Goal: Check status: Check status

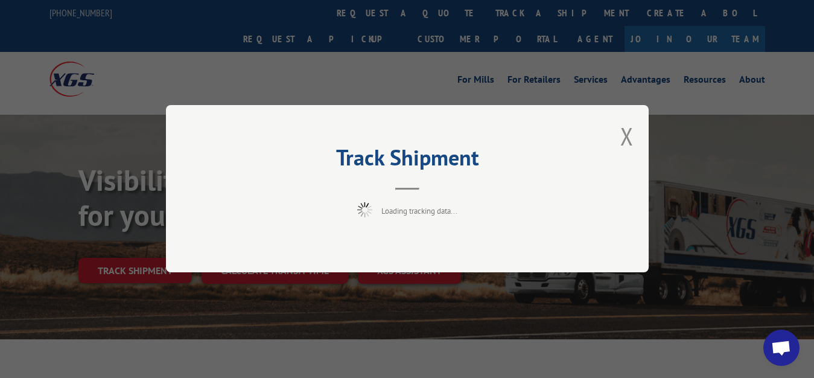
scroll to position [62, 0]
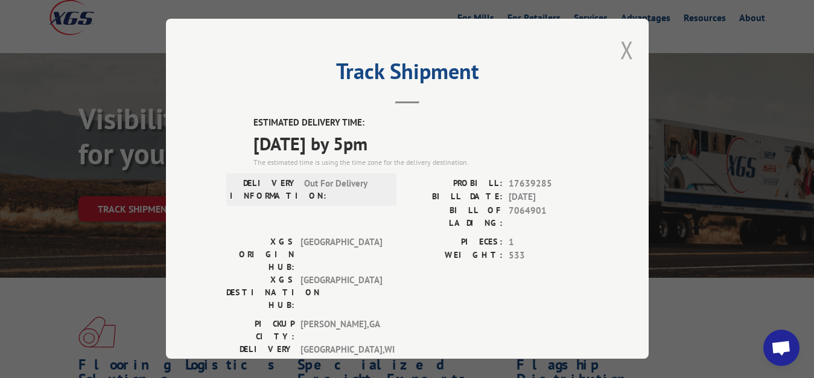
click at [621, 42] on button "Close modal" at bounding box center [627, 50] width 13 height 32
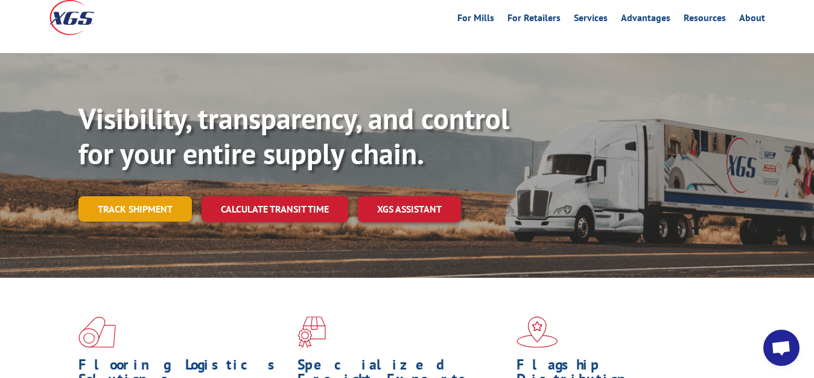
click at [132, 196] on link "Track shipment" at bounding box center [134, 208] width 113 height 25
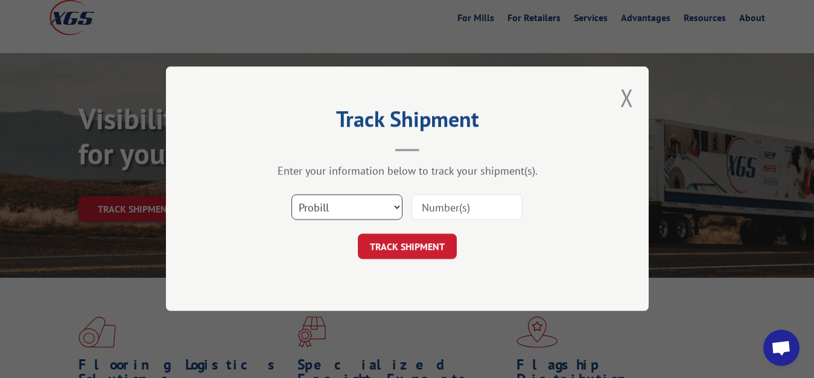
click at [292, 195] on select "Select category... Probill BOL PO" at bounding box center [347, 207] width 111 height 25
select select "bol"
click option "BOL" at bounding box center [0, 0] width 0 height 0
drag, startPoint x: 464, startPoint y: 189, endPoint x: 451, endPoint y: 203, distance: 19.7
click at [456, 197] on div "Select category... Probill BOL PO" at bounding box center [407, 208] width 362 height 40
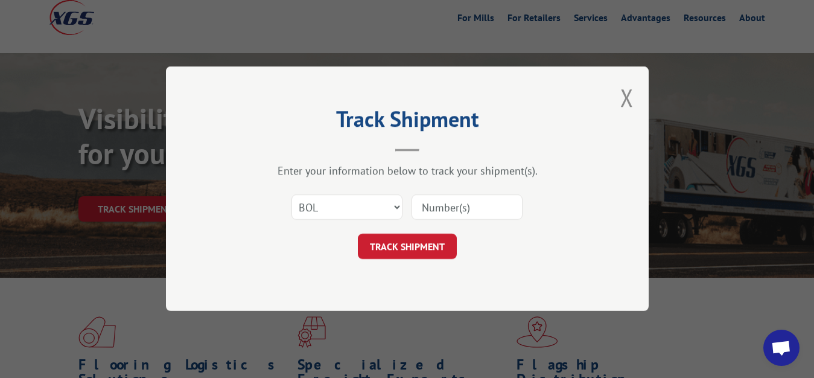
click at [446, 206] on input at bounding box center [467, 207] width 111 height 25
type input "7059335"
click button "TRACK SHIPMENT" at bounding box center [407, 246] width 99 height 25
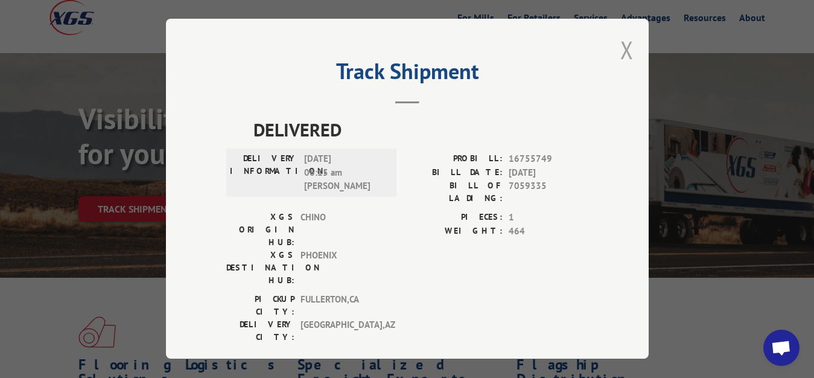
drag, startPoint x: 631, startPoint y: 48, endPoint x: 456, endPoint y: 132, distance: 194.1
click at [631, 49] on button "Close modal" at bounding box center [627, 50] width 13 height 32
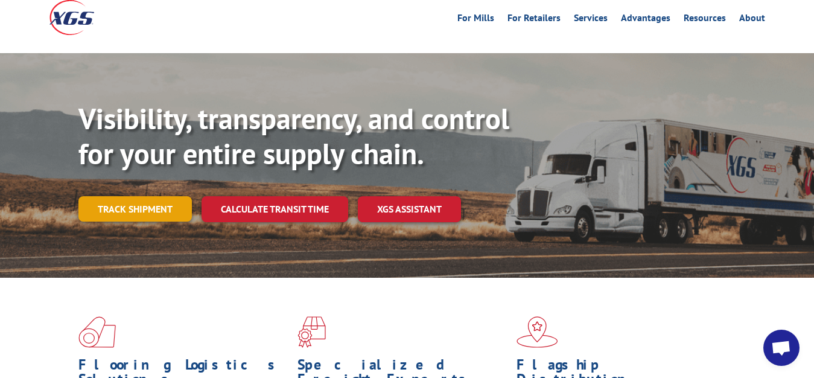
click at [163, 196] on link "Track shipment" at bounding box center [134, 208] width 113 height 25
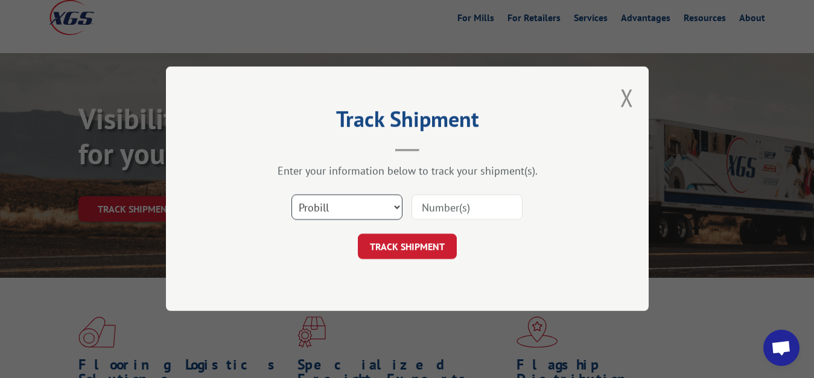
click at [292, 195] on select "Select category... Probill BOL PO" at bounding box center [347, 207] width 111 height 25
select select "bol"
click option "BOL" at bounding box center [0, 0] width 0 height 0
click at [452, 205] on input at bounding box center [467, 207] width 111 height 25
type input "7084351"
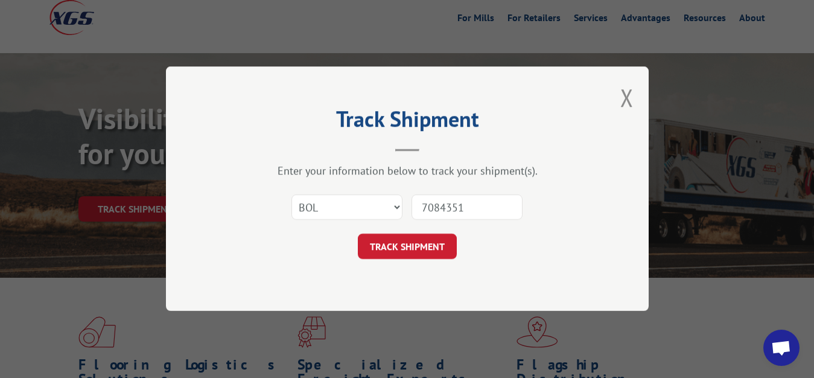
click button "TRACK SHIPMENT" at bounding box center [407, 246] width 99 height 25
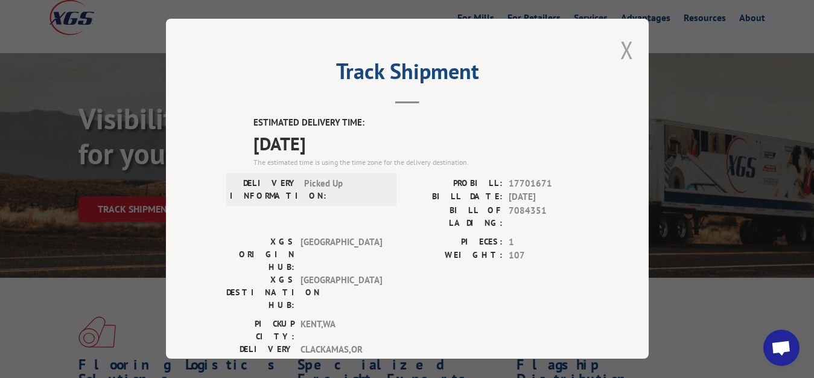
click at [621, 49] on button "Close modal" at bounding box center [627, 50] width 13 height 32
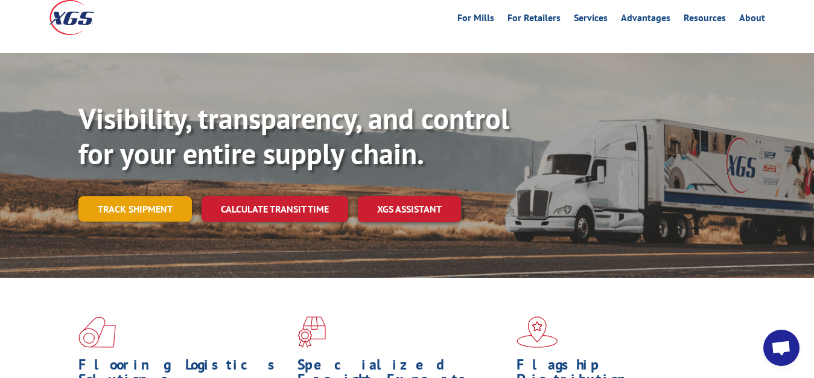
click at [144, 196] on link "Track shipment" at bounding box center [134, 208] width 113 height 25
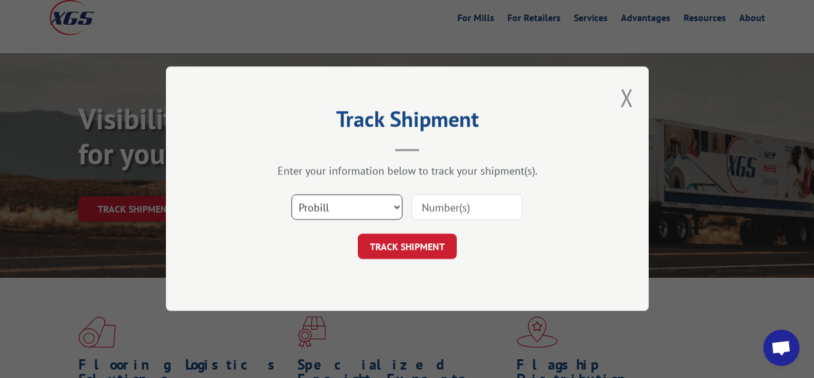
click at [292, 195] on select "Select category... Probill BOL PO" at bounding box center [347, 207] width 111 height 25
select select "bol"
click option "BOL" at bounding box center [0, 0] width 0 height 0
click at [431, 225] on div "Select category... Probill BOL PO" at bounding box center [407, 208] width 362 height 40
drag, startPoint x: 438, startPoint y: 205, endPoint x: 446, endPoint y: 124, distance: 80.7
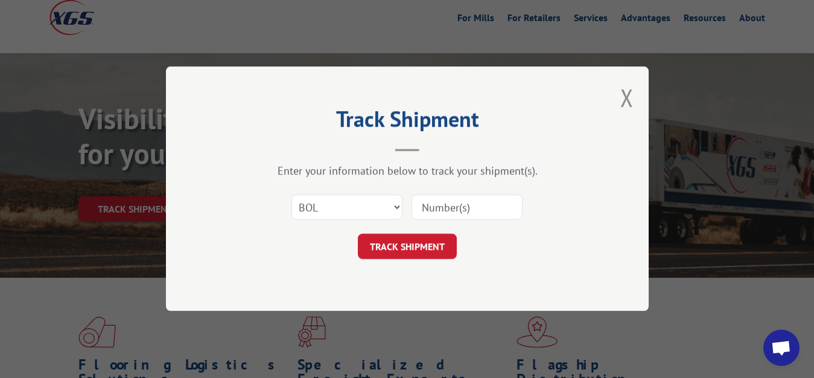
click at [438, 199] on input at bounding box center [467, 207] width 111 height 25
type input "7084352"
click button "TRACK SHIPMENT" at bounding box center [407, 246] width 99 height 25
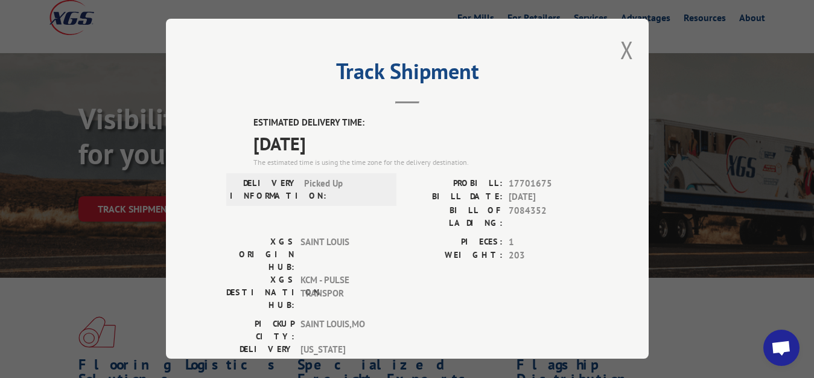
drag, startPoint x: 617, startPoint y: 48, endPoint x: 596, endPoint y: 75, distance: 34.4
click at [621, 56] on button "Close modal" at bounding box center [627, 50] width 13 height 32
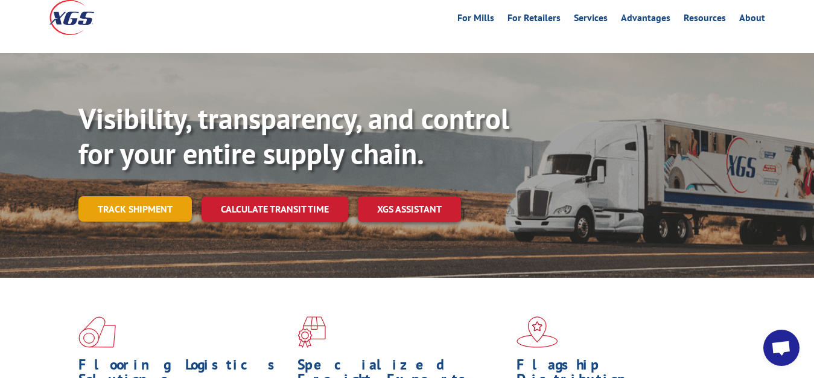
click at [138, 196] on link "Track shipment" at bounding box center [134, 208] width 113 height 25
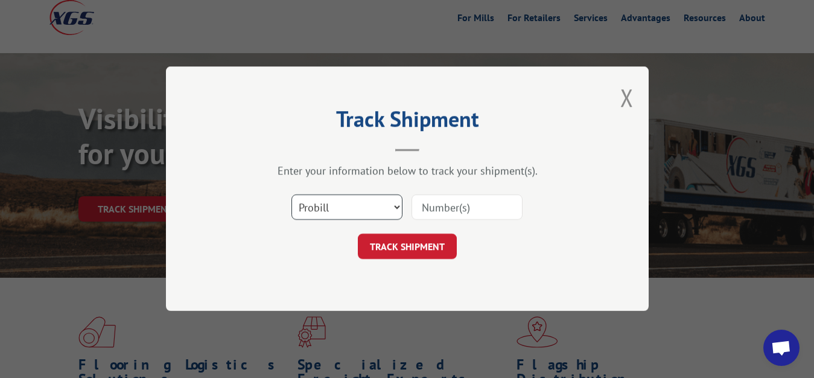
click at [292, 195] on select "Select category... Probill BOL PO" at bounding box center [347, 207] width 111 height 25
select select "bol"
click option "BOL" at bounding box center [0, 0] width 0 height 0
click at [440, 209] on input at bounding box center [467, 207] width 111 height 25
type input "7084355"
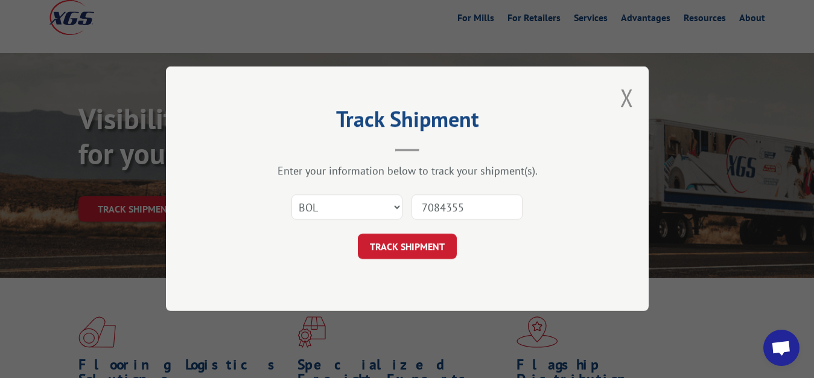
click button "TRACK SHIPMENT" at bounding box center [407, 246] width 99 height 25
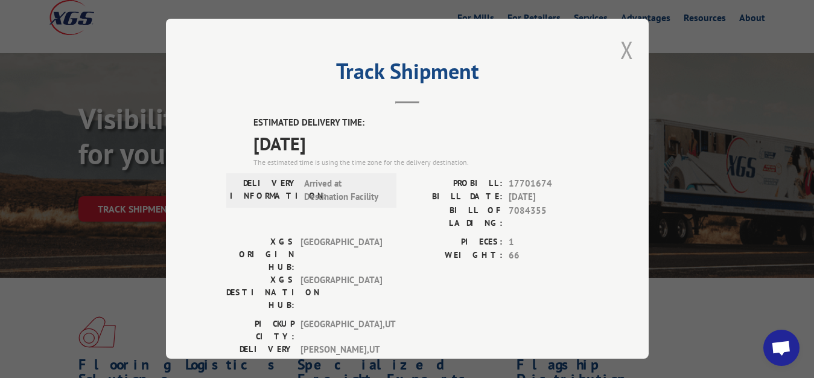
click at [621, 46] on button "Close modal" at bounding box center [627, 50] width 13 height 32
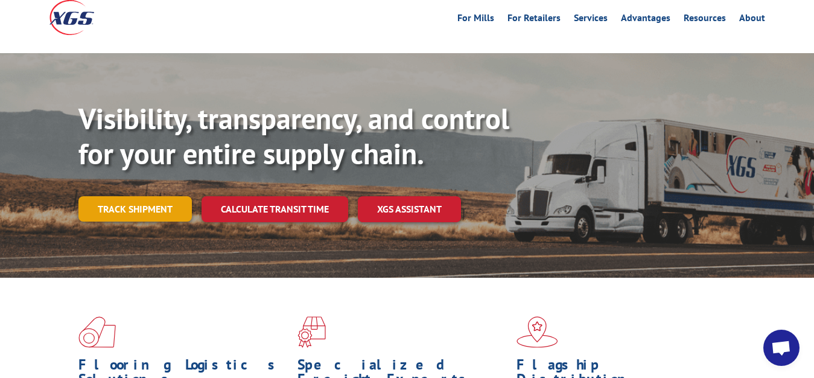
click at [145, 196] on link "Track shipment" at bounding box center [134, 208] width 113 height 25
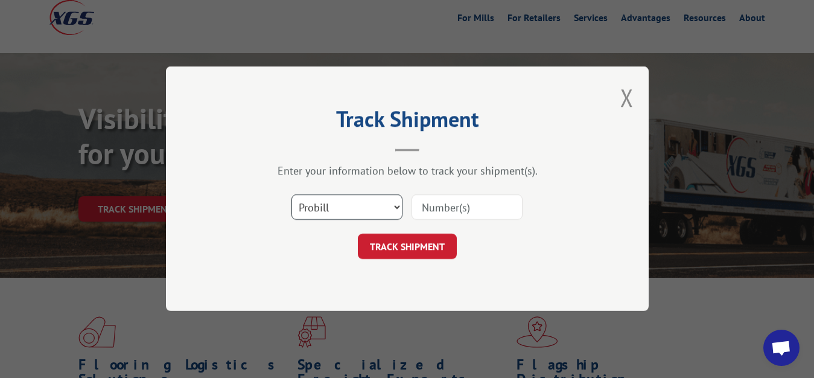
click at [292, 195] on select "Select category... Probill BOL PO" at bounding box center [347, 207] width 111 height 25
select select "bol"
click option "BOL" at bounding box center [0, 0] width 0 height 0
click at [435, 222] on div "Select category... Probill BOL PO" at bounding box center [407, 208] width 362 height 40
drag, startPoint x: 436, startPoint y: 210, endPoint x: 445, endPoint y: 121, distance: 89.8
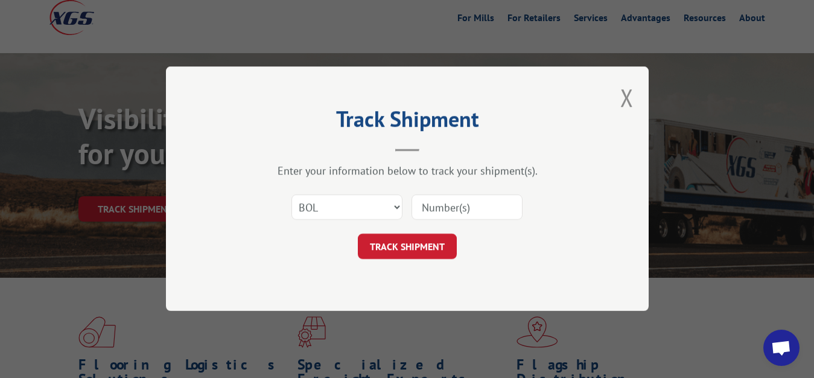
click at [438, 196] on input at bounding box center [467, 207] width 111 height 25
type input "7084349"
click button "TRACK SHIPMENT" at bounding box center [407, 246] width 99 height 25
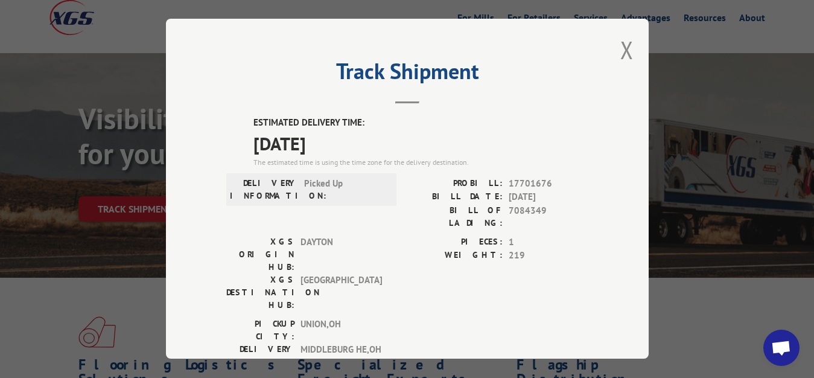
drag, startPoint x: 616, startPoint y: 45, endPoint x: 608, endPoint y: 48, distance: 8.6
click at [621, 46] on button "Close modal" at bounding box center [627, 50] width 13 height 32
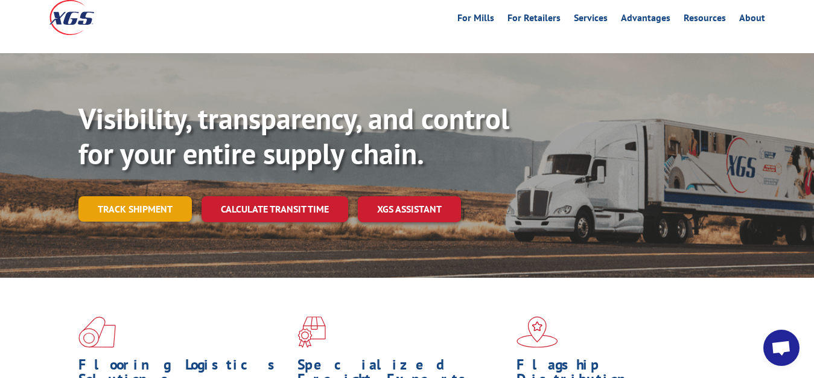
click at [118, 196] on link "Track shipment" at bounding box center [134, 208] width 113 height 25
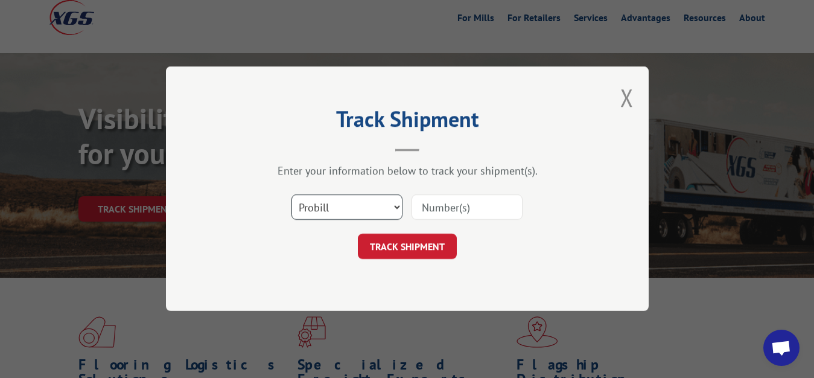
click at [292, 195] on select "Select category... Probill BOL PO" at bounding box center [347, 207] width 111 height 25
select select "bol"
click option "BOL" at bounding box center [0, 0] width 0 height 0
drag, startPoint x: 453, startPoint y: 201, endPoint x: 457, endPoint y: 125, distance: 76.2
click at [453, 200] on input at bounding box center [467, 207] width 111 height 25
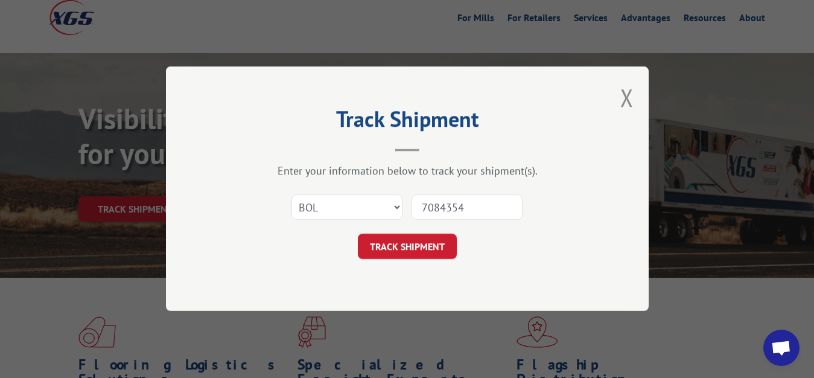
type input "7084354"
click button "TRACK SHIPMENT" at bounding box center [407, 246] width 99 height 25
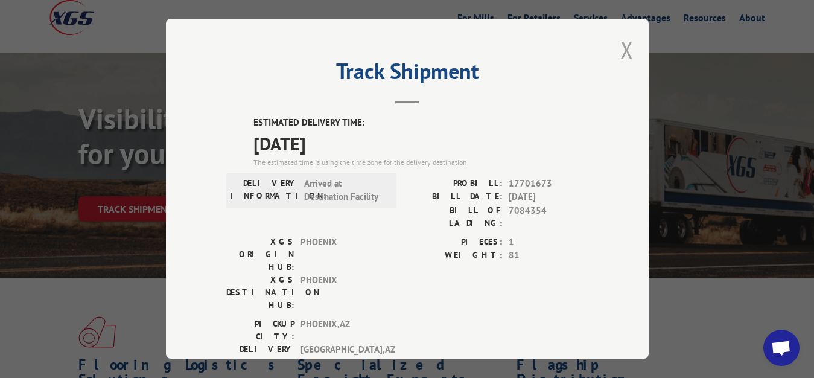
drag, startPoint x: 620, startPoint y: 48, endPoint x: 528, endPoint y: 123, distance: 118.8
click at [621, 49] on button "Close modal" at bounding box center [627, 50] width 13 height 32
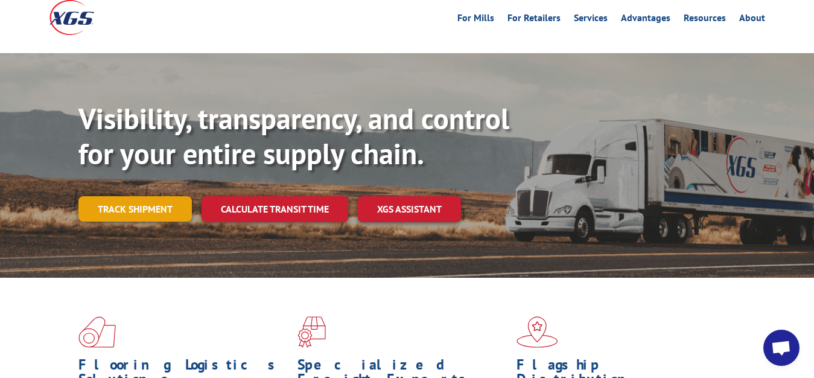
click at [136, 196] on link "Track shipment" at bounding box center [134, 208] width 113 height 25
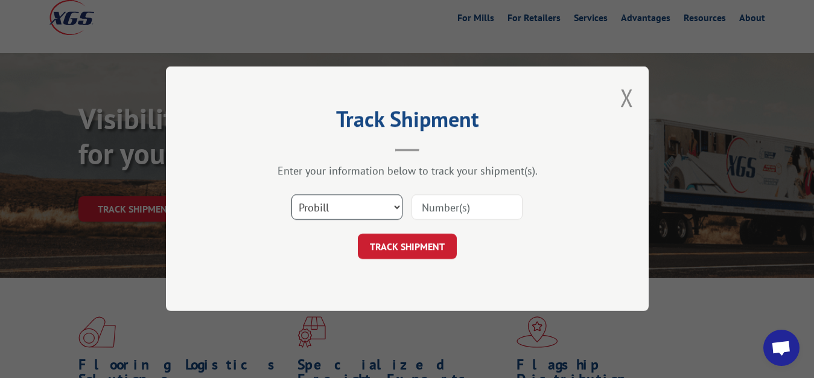
click at [292, 195] on select "Select category... Probill BOL PO" at bounding box center [347, 207] width 111 height 25
select select "bol"
click option "BOL" at bounding box center [0, 0] width 0 height 0
drag, startPoint x: 443, startPoint y: 212, endPoint x: 447, endPoint y: 170, distance: 43.0
click at [443, 212] on input at bounding box center [467, 207] width 111 height 25
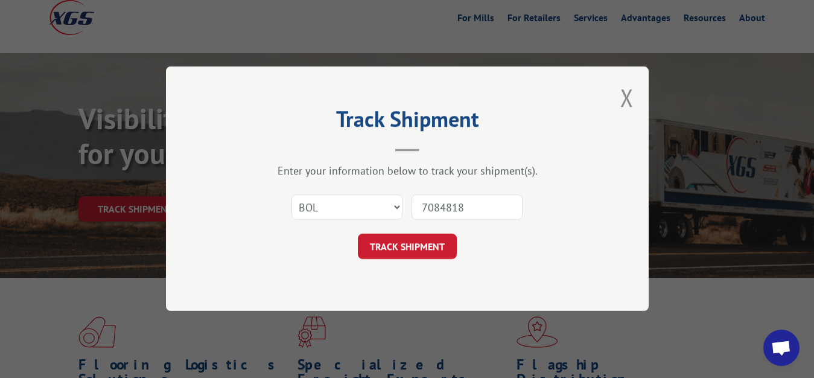
type input "7084818"
click button "TRACK SHIPMENT" at bounding box center [407, 246] width 99 height 25
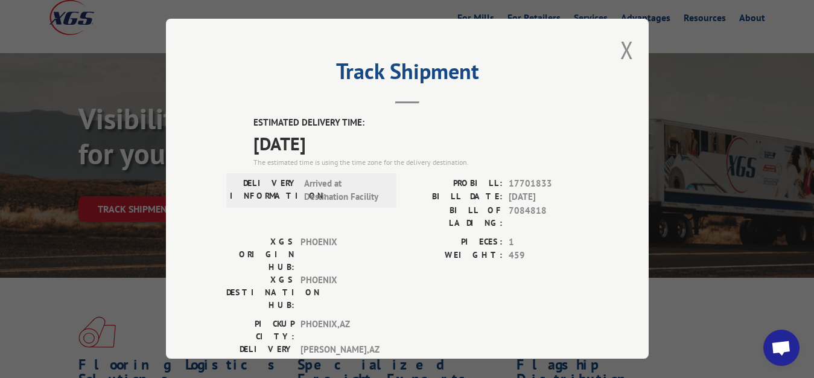
drag, startPoint x: 620, startPoint y: 39, endPoint x: 610, endPoint y: 50, distance: 15.0
click at [621, 42] on button "Close modal" at bounding box center [627, 50] width 13 height 32
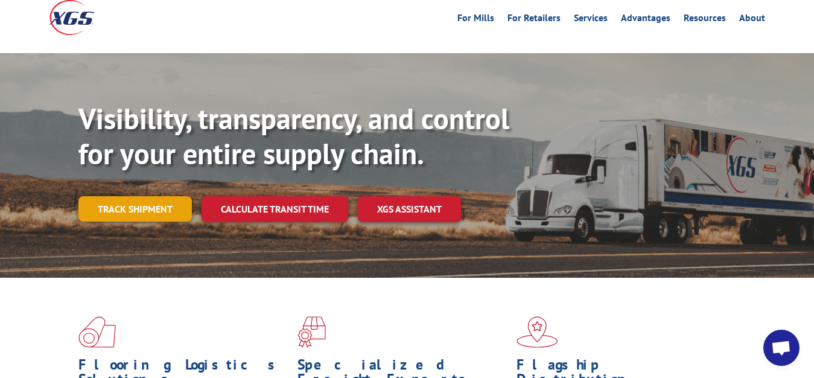
click at [151, 196] on link "Track shipment" at bounding box center [134, 208] width 113 height 25
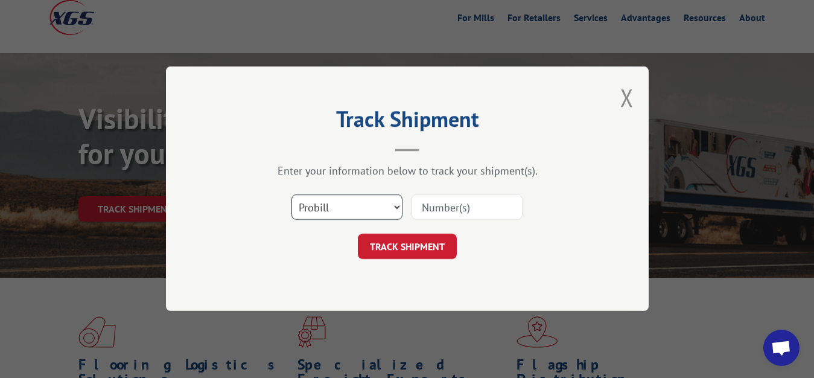
click at [292, 195] on select "Select category... Probill BOL PO" at bounding box center [347, 207] width 111 height 25
select select "bol"
click option "BOL" at bounding box center [0, 0] width 0 height 0
click at [449, 205] on input at bounding box center [467, 207] width 111 height 25
type input "7084814"
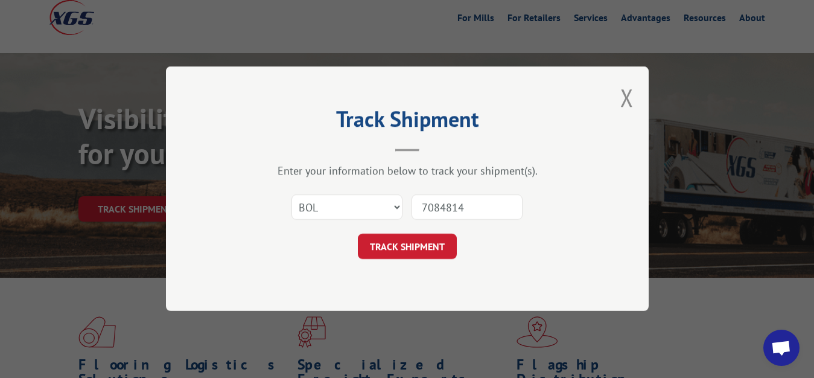
click button "TRACK SHIPMENT" at bounding box center [407, 246] width 99 height 25
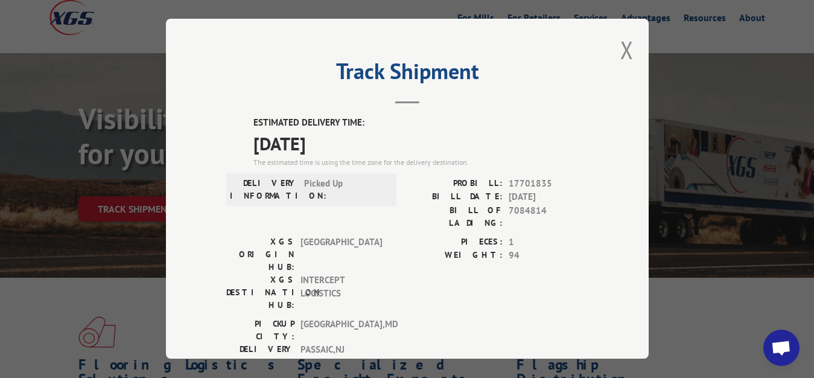
drag, startPoint x: 618, startPoint y: 46, endPoint x: 516, endPoint y: 155, distance: 149.1
click at [621, 51] on button "Close modal" at bounding box center [627, 50] width 13 height 32
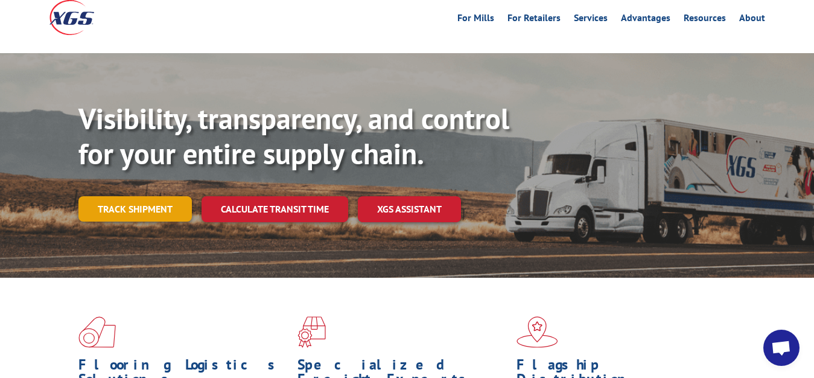
click at [128, 196] on link "Track shipment" at bounding box center [134, 208] width 113 height 25
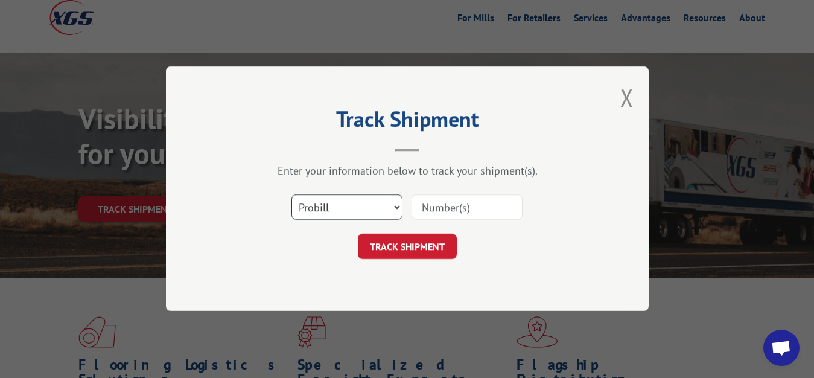
click at [292, 195] on select "Select category... Probill BOL PO" at bounding box center [347, 207] width 111 height 25
select select "bol"
click option "BOL" at bounding box center [0, 0] width 0 height 0
click at [440, 214] on input at bounding box center [467, 207] width 111 height 25
type input "7084819"
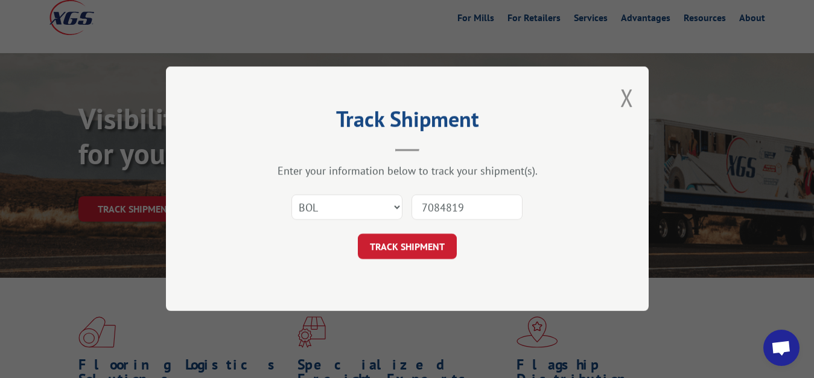
click button "TRACK SHIPMENT" at bounding box center [407, 246] width 99 height 25
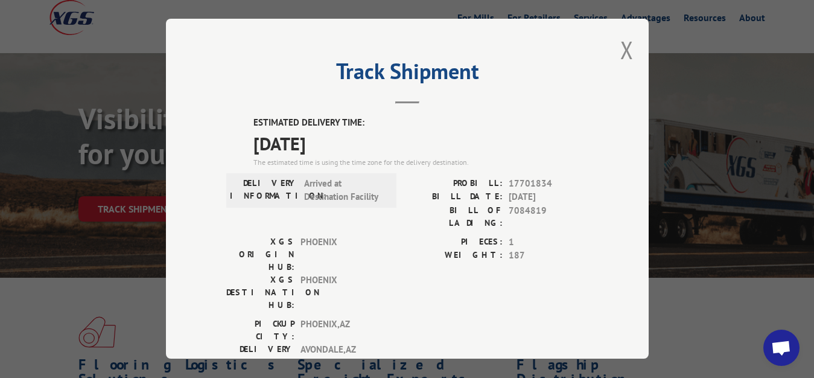
drag, startPoint x: 618, startPoint y: 47, endPoint x: 615, endPoint y: 55, distance: 8.4
click at [621, 50] on button "Close modal" at bounding box center [627, 50] width 13 height 32
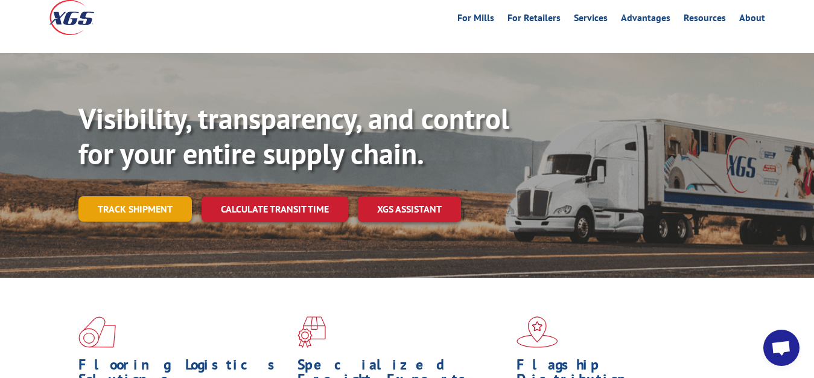
click at [124, 196] on link "Track shipment" at bounding box center [134, 208] width 113 height 25
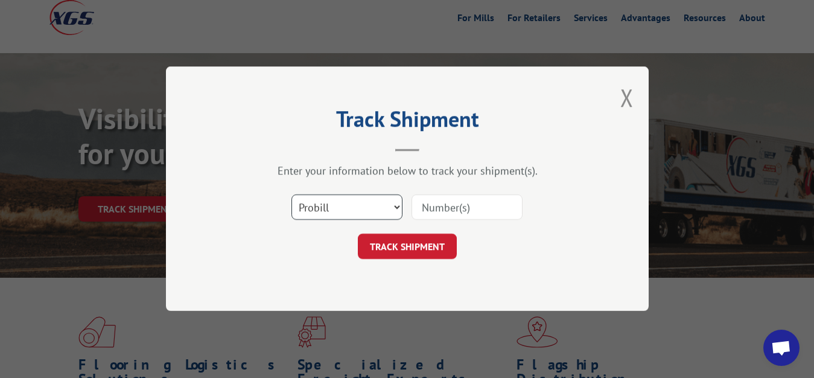
click at [292, 195] on select "Select category... Probill BOL PO" at bounding box center [347, 207] width 111 height 25
select select "bol"
click option "BOL" at bounding box center [0, 0] width 0 height 0
click at [430, 206] on input at bounding box center [467, 207] width 111 height 25
click at [459, 211] on input at bounding box center [467, 207] width 111 height 25
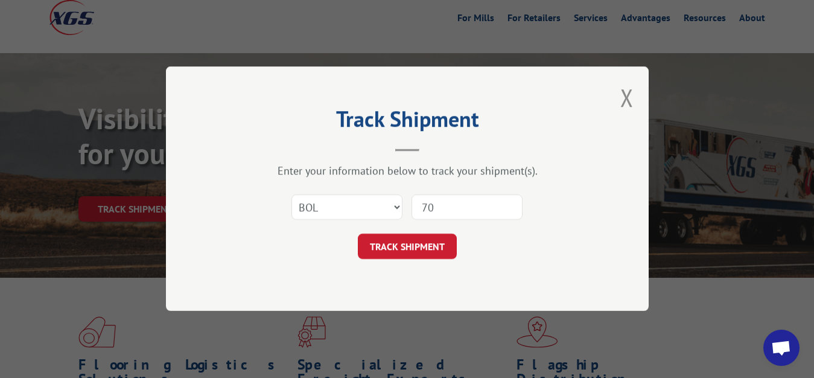
type input "7"
type input "7085186"
click button "TRACK SHIPMENT" at bounding box center [407, 246] width 99 height 25
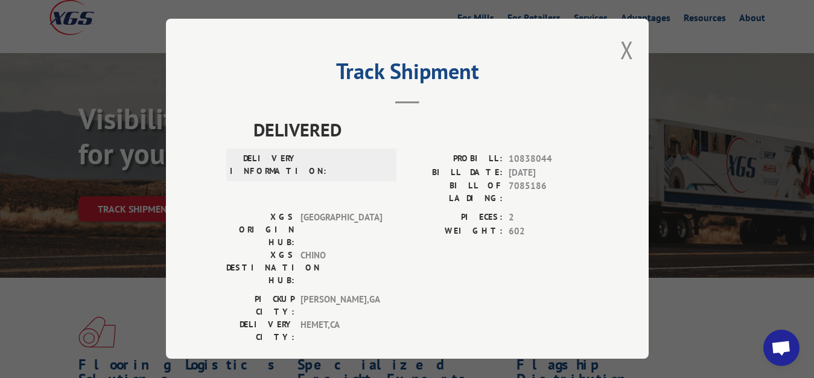
drag, startPoint x: 618, startPoint y: 48, endPoint x: 557, endPoint y: 122, distance: 95.6
click at [621, 54] on button "Close modal" at bounding box center [627, 50] width 13 height 32
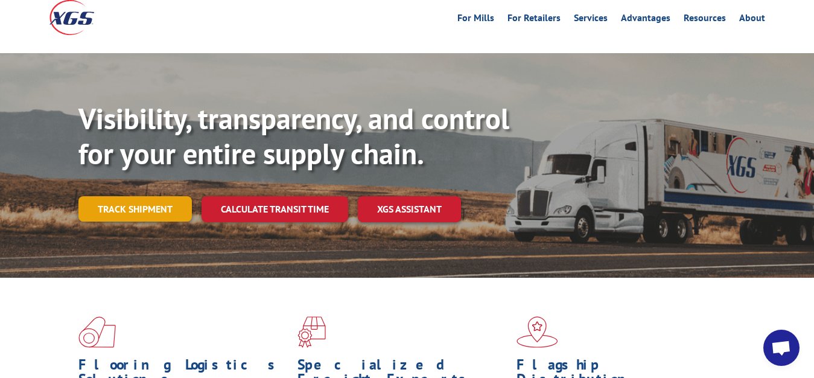
click at [124, 196] on link "Track shipment" at bounding box center [134, 208] width 113 height 25
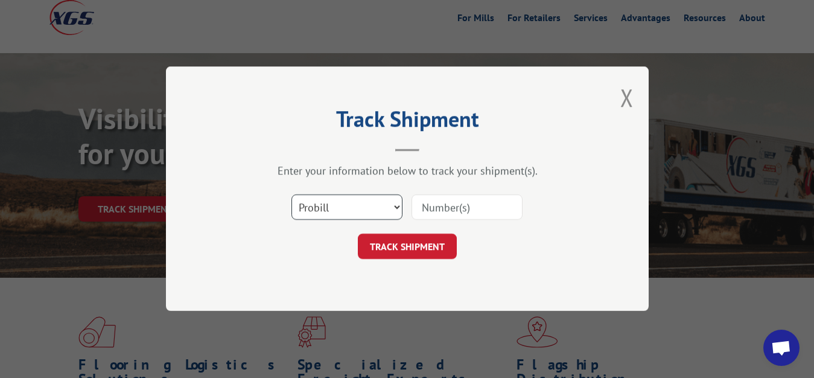
click at [292, 195] on select "Select category... Probill BOL PO" at bounding box center [347, 207] width 111 height 25
select select "bol"
click option "BOL" at bounding box center [0, 0] width 0 height 0
click at [438, 203] on input at bounding box center [467, 207] width 111 height 25
type input "7085191"
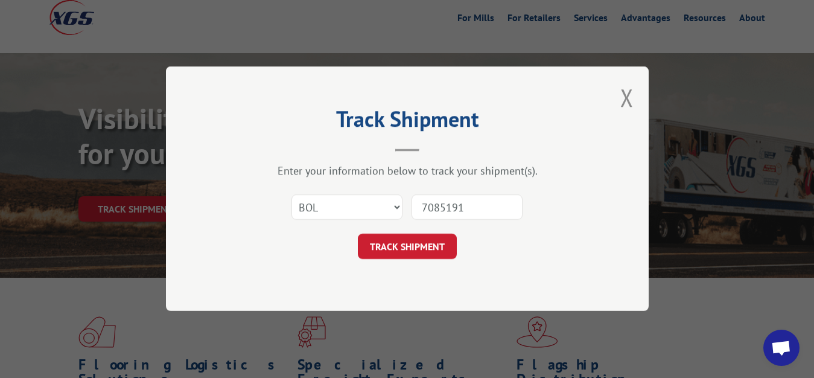
click button "TRACK SHIPMENT" at bounding box center [407, 246] width 99 height 25
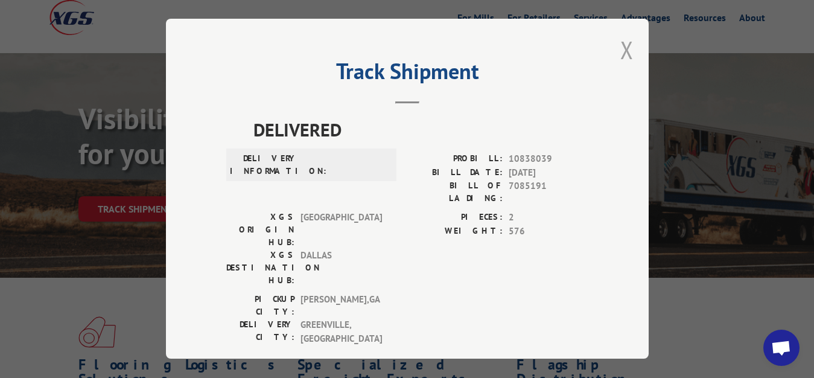
drag, startPoint x: 618, startPoint y: 46, endPoint x: 433, endPoint y: 158, distance: 215.9
click at [621, 47] on button "Close modal" at bounding box center [627, 50] width 13 height 32
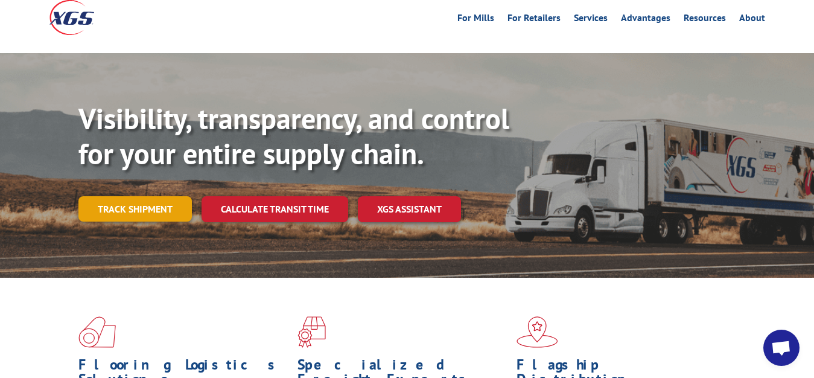
click at [117, 196] on link "Track shipment" at bounding box center [134, 208] width 113 height 25
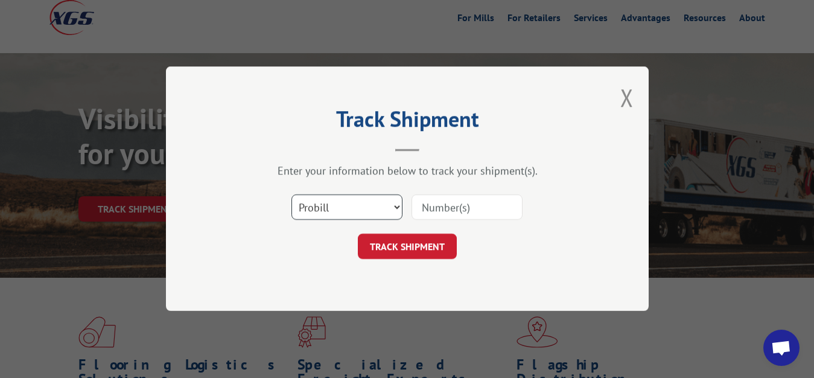
click at [292, 195] on select "Select category... Probill BOL PO" at bounding box center [347, 207] width 111 height 25
select select "bol"
click option "BOL" at bounding box center [0, 0] width 0 height 0
drag, startPoint x: 435, startPoint y: 220, endPoint x: 438, endPoint y: 205, distance: 14.8
click at [436, 212] on input at bounding box center [467, 207] width 111 height 25
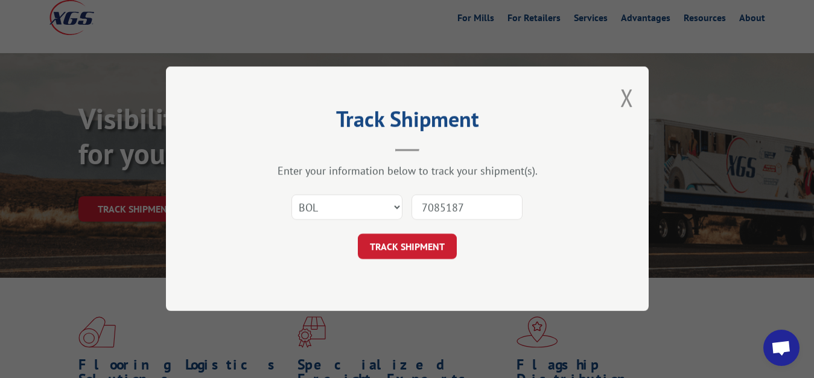
type input "7085187"
click button "TRACK SHIPMENT" at bounding box center [407, 246] width 99 height 25
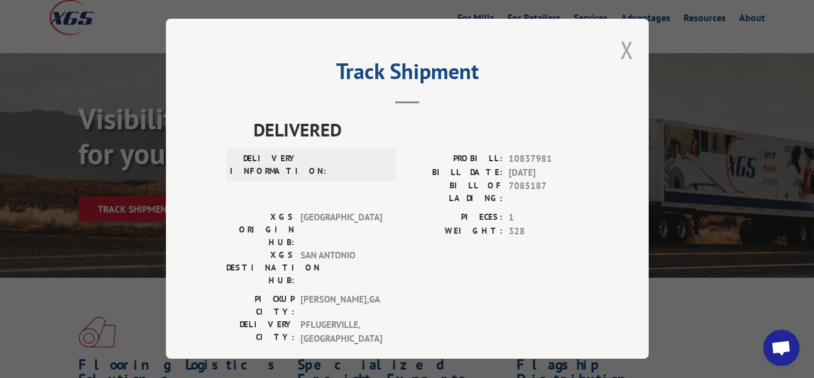
click at [621, 47] on button "Close modal" at bounding box center [627, 50] width 13 height 32
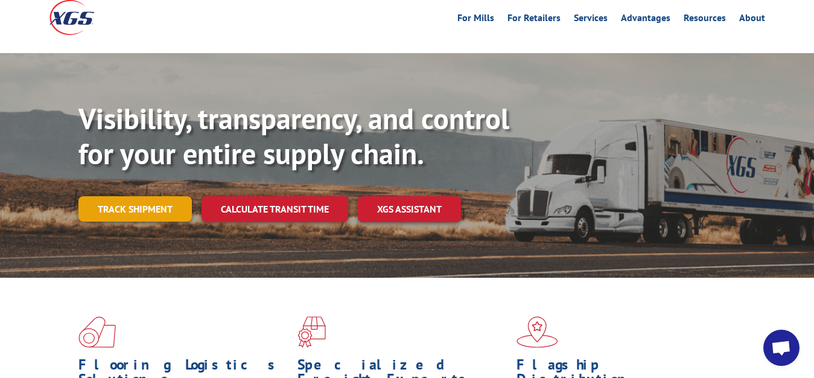
click at [133, 196] on link "Track shipment" at bounding box center [134, 208] width 113 height 25
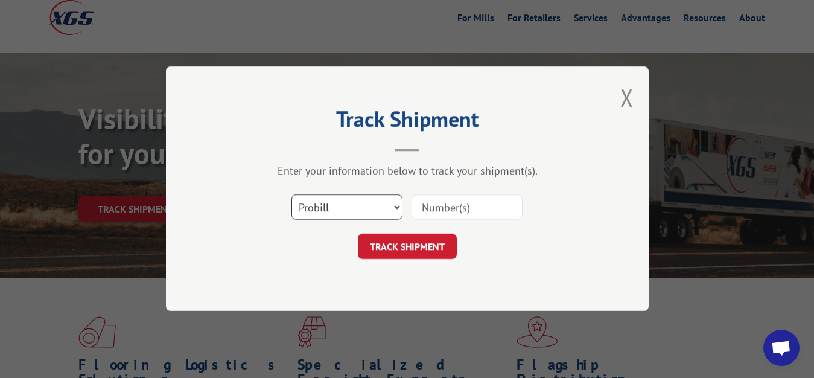
click at [292, 195] on select "Select category... Probill BOL PO" at bounding box center [347, 207] width 111 height 25
select select "bol"
click option "BOL" at bounding box center [0, 0] width 0 height 0
drag, startPoint x: 436, startPoint y: 219, endPoint x: 438, endPoint y: 203, distance: 15.2
click at [436, 217] on input at bounding box center [467, 207] width 111 height 25
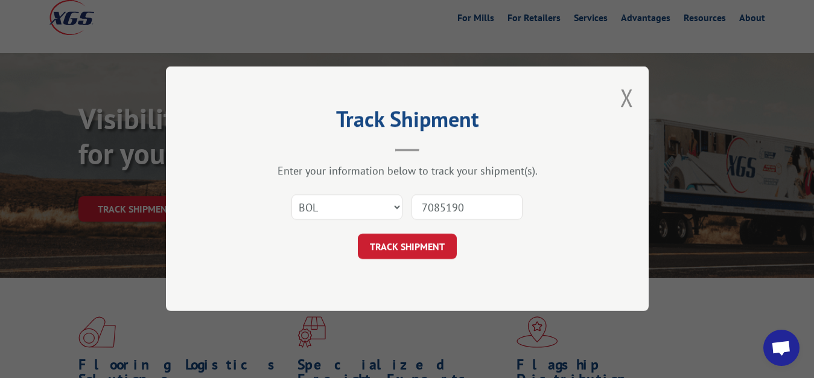
type input "7085190"
click button "TRACK SHIPMENT" at bounding box center [407, 246] width 99 height 25
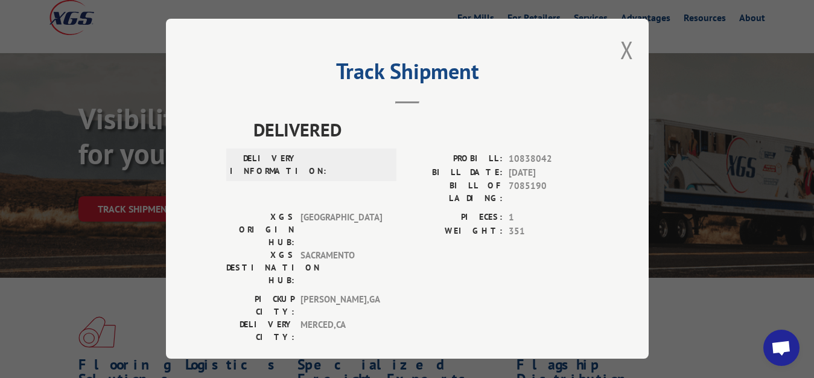
drag, startPoint x: 615, startPoint y: 46, endPoint x: 461, endPoint y: 155, distance: 188.1
click at [610, 51] on div "Track Shipment DELIVERED DELIVERY INFORMATION: PROBILL: 10838042 BILL DATE: [DA…" at bounding box center [407, 189] width 483 height 340
click at [621, 46] on button "Close modal" at bounding box center [627, 50] width 13 height 32
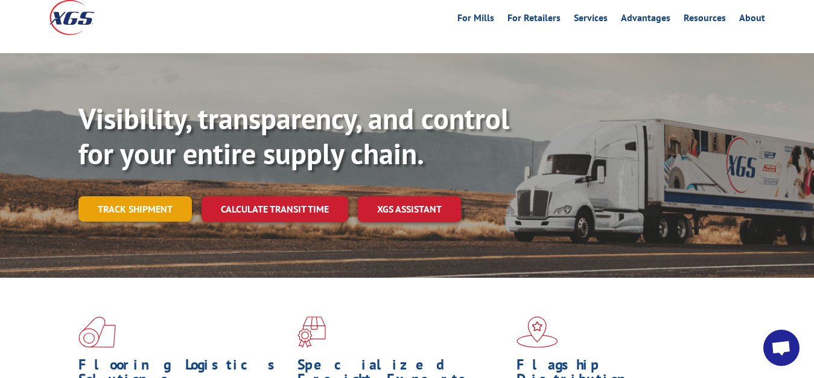
click at [118, 196] on link "Track shipment" at bounding box center [134, 208] width 113 height 25
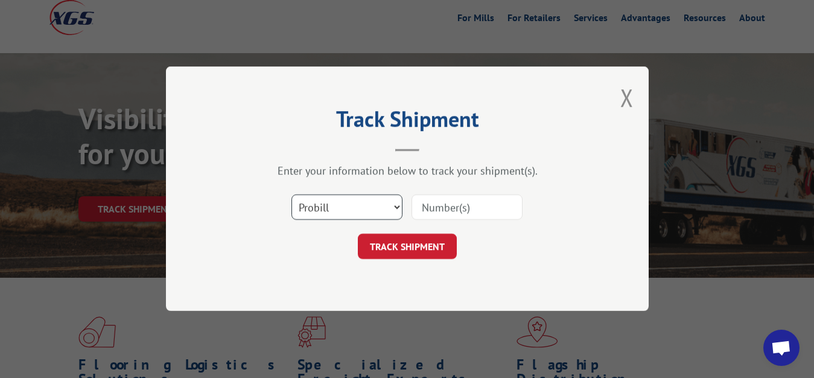
click at [292, 195] on select "Select category... Probill BOL PO" at bounding box center [347, 207] width 111 height 25
select select "bol"
click option "BOL" at bounding box center [0, 0] width 0 height 0
drag, startPoint x: 452, startPoint y: 202, endPoint x: 453, endPoint y: 191, distance: 10.3
click at [453, 197] on input at bounding box center [467, 207] width 111 height 25
